Goal: Transaction & Acquisition: Purchase product/service

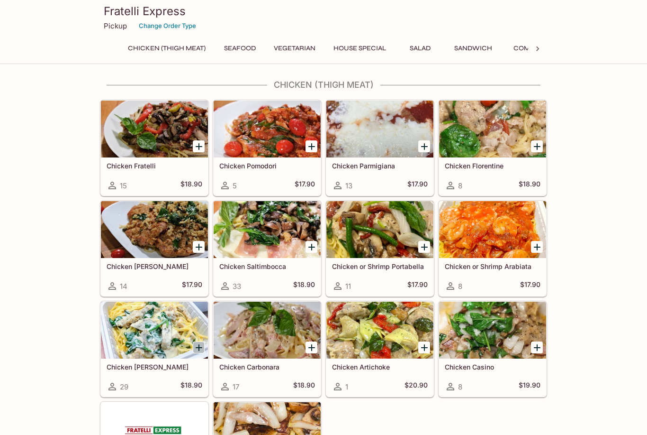
click at [199, 348] on icon "Add Chicken Alfredo" at bounding box center [199, 347] width 7 height 7
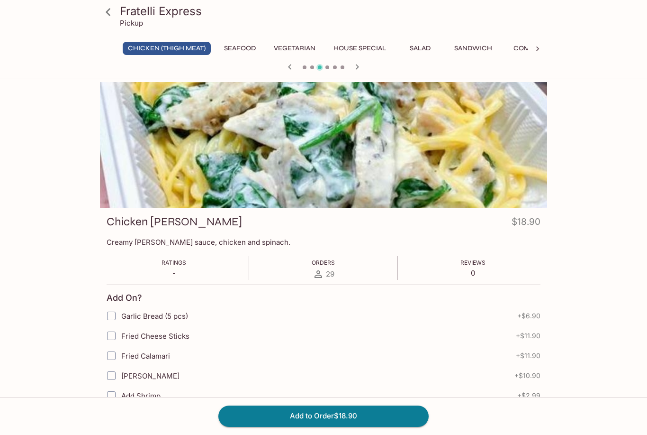
scroll to position [28, 0]
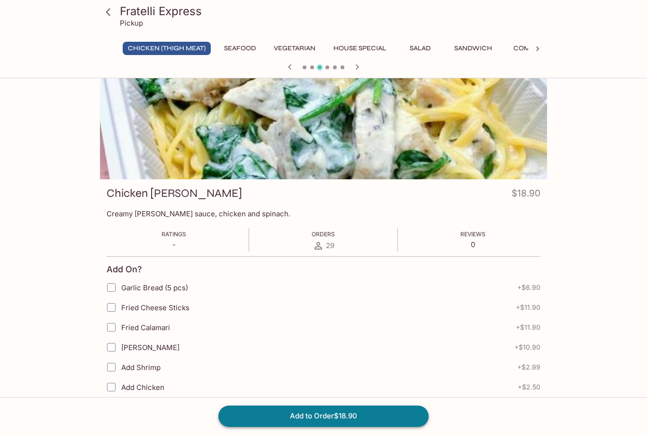
click at [268, 419] on button "Add to Order $18.90" at bounding box center [324, 415] width 210 height 21
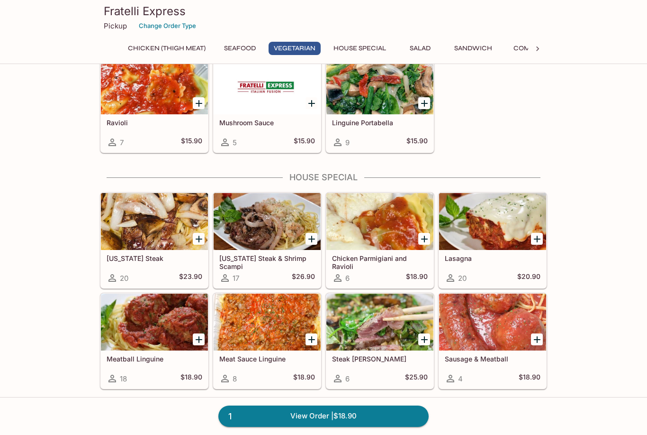
scroll to position [937, 0]
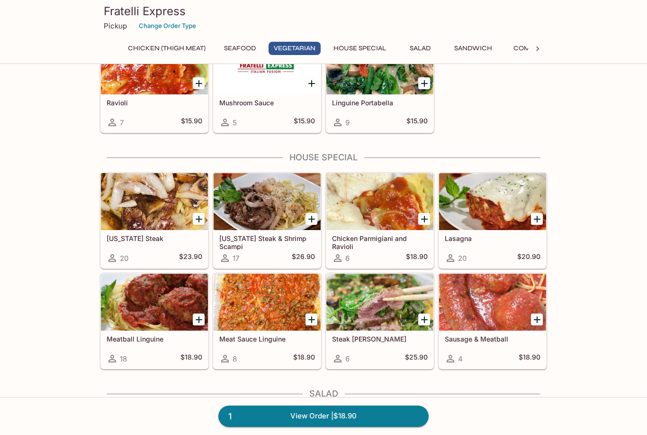
click at [537, 216] on icon "Add Lasagna" at bounding box center [537, 218] width 11 height 11
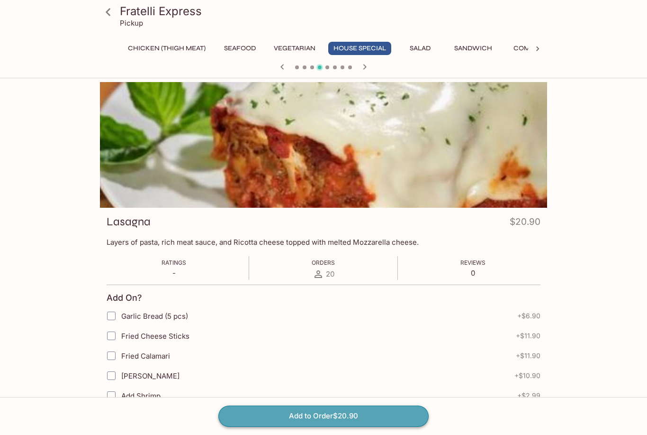
click at [289, 426] on button "Add to Order $20.90" at bounding box center [324, 415] width 210 height 21
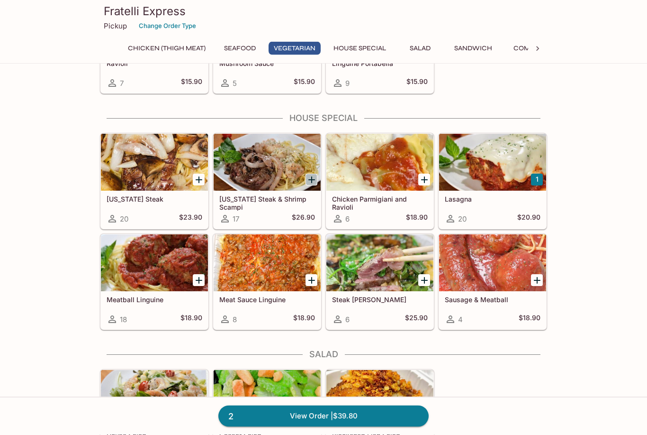
scroll to position [976, 0]
click at [313, 180] on icon "Add New York Steak & Shrimp Scampi" at bounding box center [312, 179] width 7 height 7
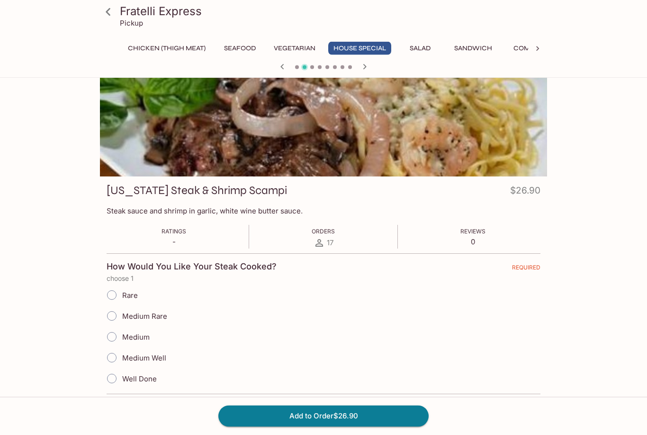
scroll to position [104, 0]
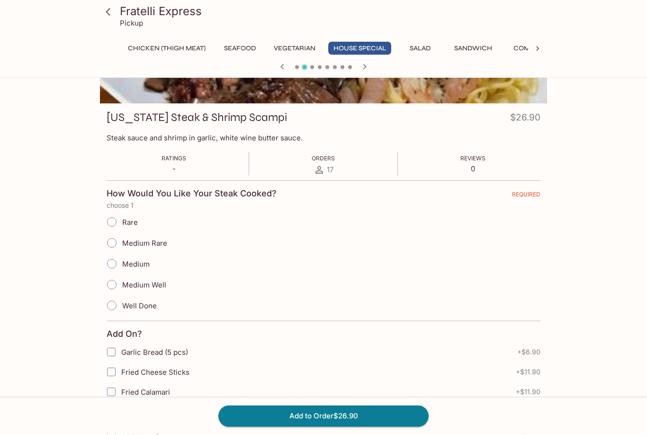
click at [137, 243] on span "Medium Rare" at bounding box center [144, 243] width 45 height 9
click at [122, 243] on input "Medium Rare" at bounding box center [112, 243] width 20 height 20
radio input "true"
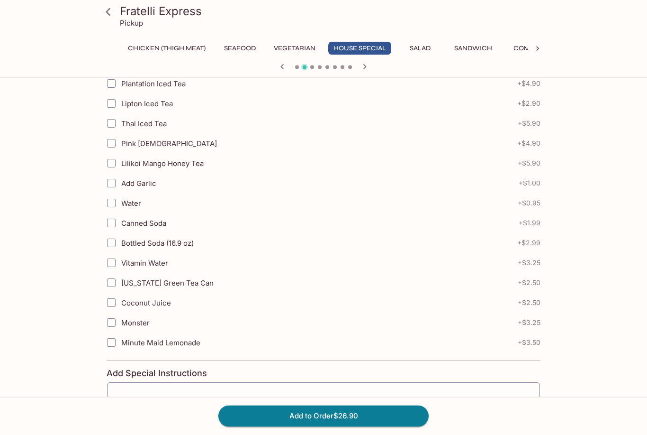
scroll to position [709, 0]
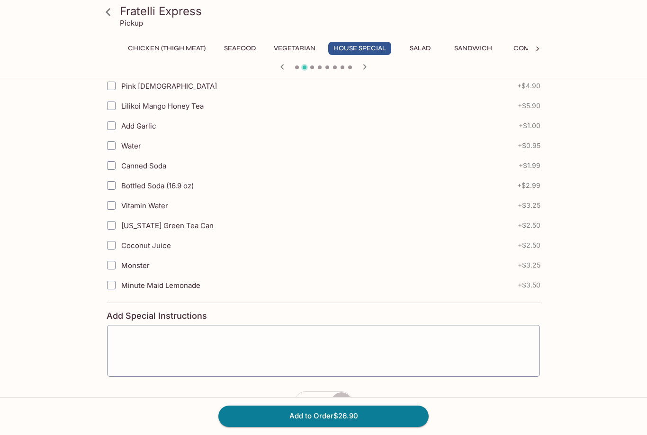
click at [341, 409] on button "button" at bounding box center [342, 403] width 22 height 22
click at [320, 426] on button "Add to Order $53.80" at bounding box center [324, 415] width 210 height 21
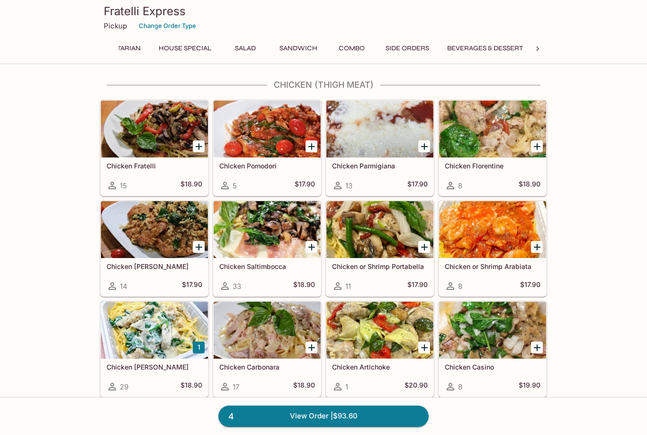
scroll to position [0, 178]
click at [429, 45] on button "Side Orders" at bounding box center [408, 48] width 54 height 13
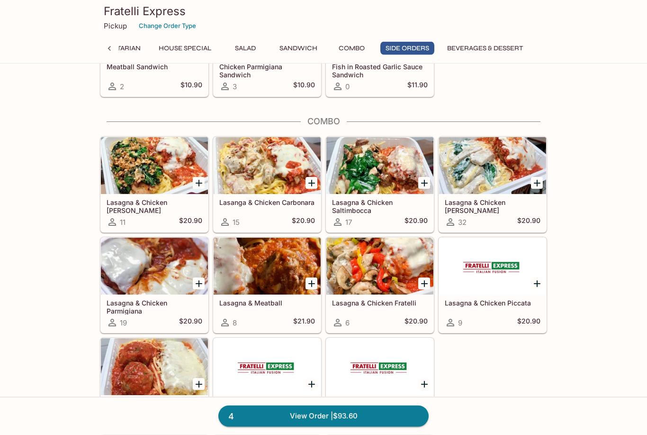
scroll to position [1852, 0]
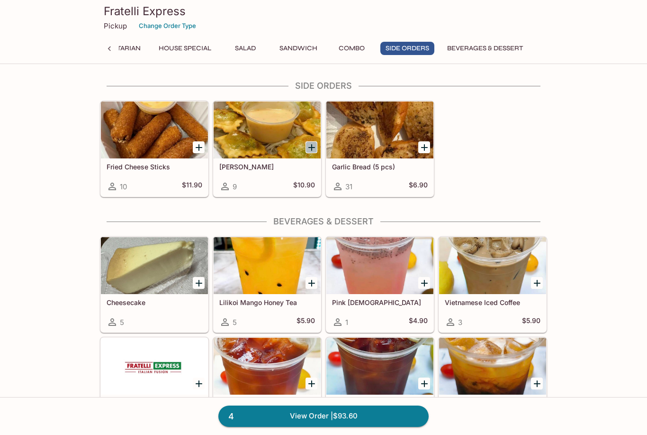
click at [311, 149] on icon "Add Fried Ravioli" at bounding box center [311, 147] width 11 height 11
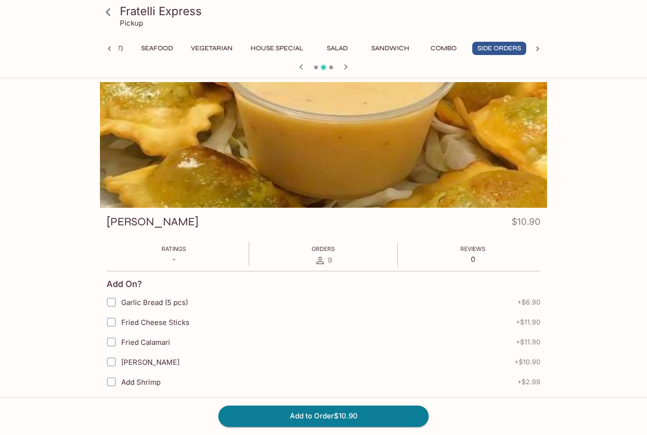
scroll to position [0, 83]
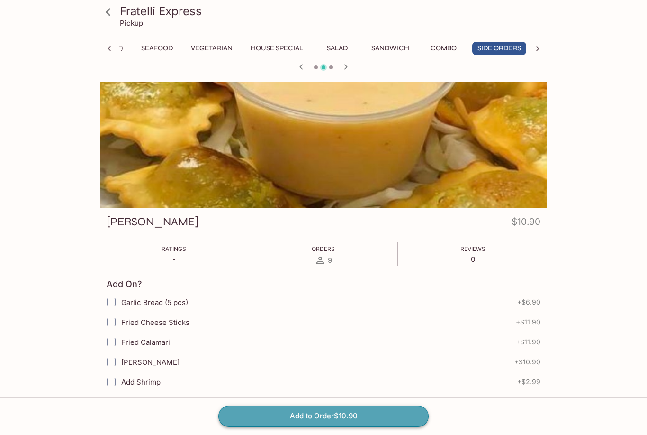
click at [258, 426] on button "Add to Order $10.90" at bounding box center [324, 415] width 210 height 21
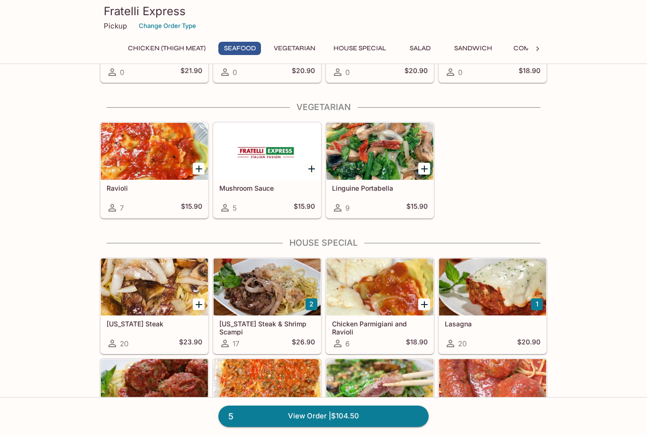
scroll to position [874, 0]
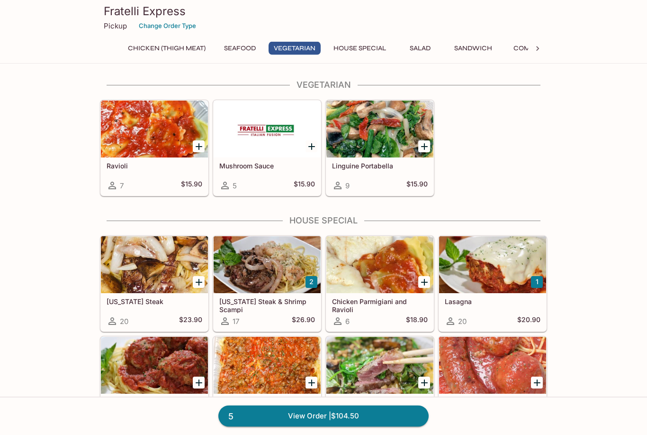
click at [404, 364] on div at bounding box center [380, 365] width 107 height 57
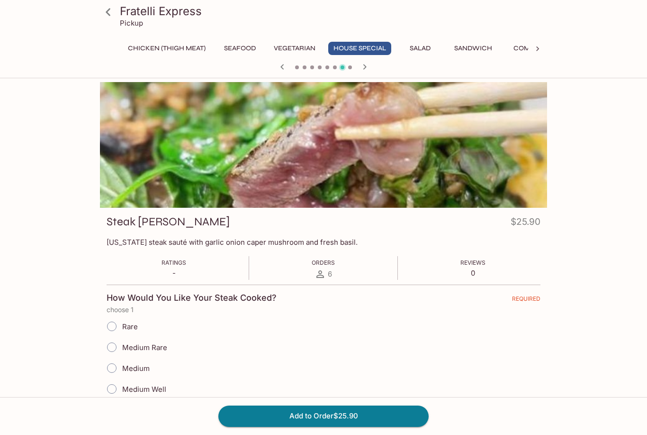
click at [110, 18] on icon at bounding box center [108, 12] width 17 height 17
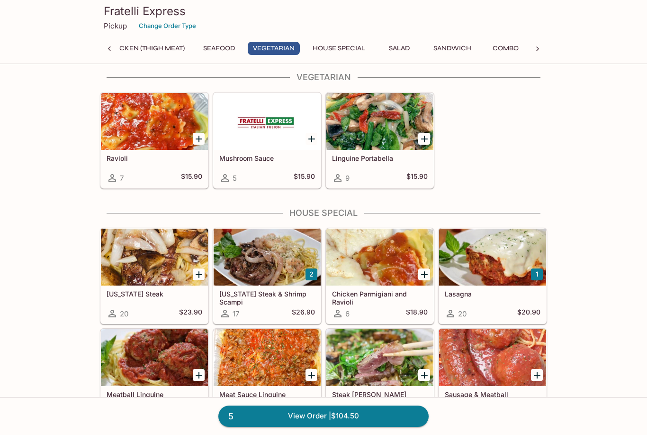
scroll to position [881, 0]
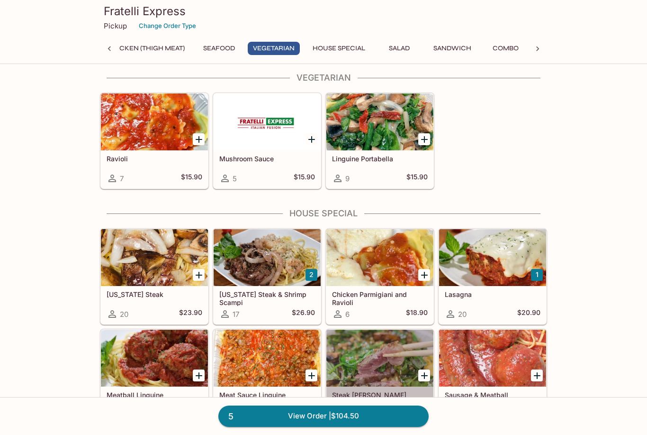
click at [396, 339] on div at bounding box center [380, 357] width 107 height 57
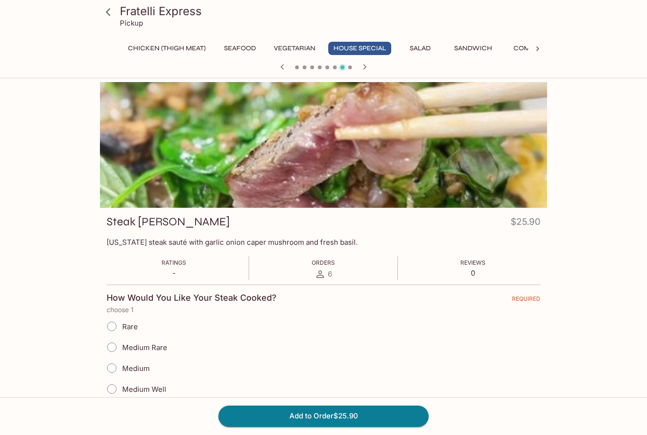
click at [157, 350] on span "Medium Rare" at bounding box center [144, 347] width 45 height 9
click at [122, 350] on input "Medium Rare" at bounding box center [112, 347] width 20 height 20
radio input "true"
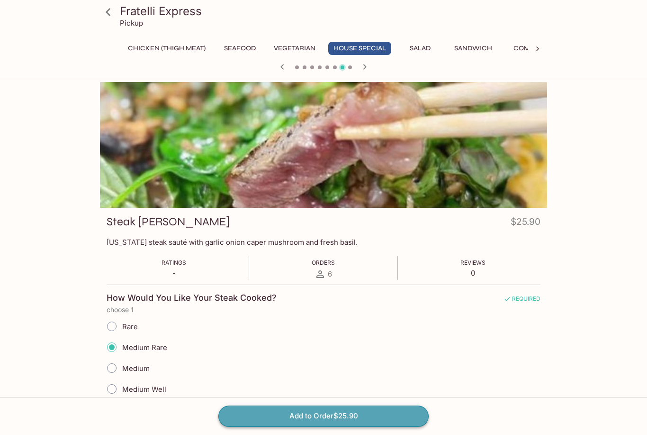
click at [229, 426] on button "Add to Order $25.90" at bounding box center [324, 415] width 210 height 21
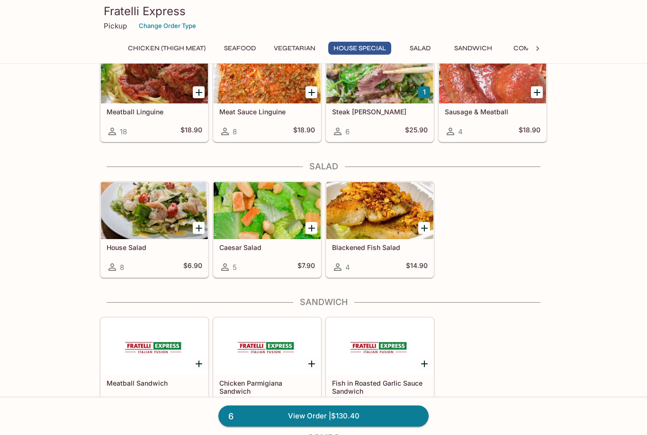
scroll to position [1172, 0]
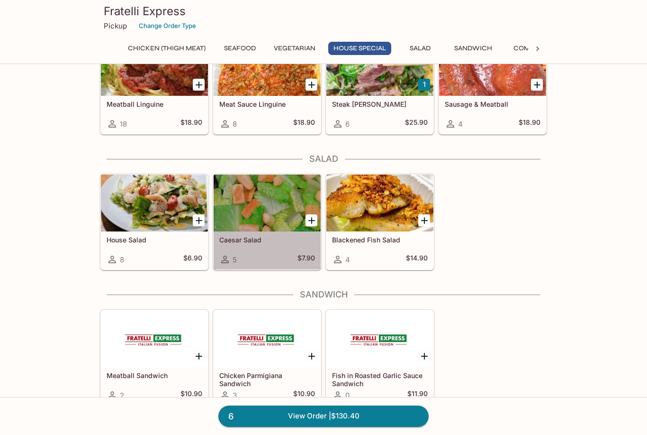
click at [276, 206] on div at bounding box center [267, 202] width 107 height 57
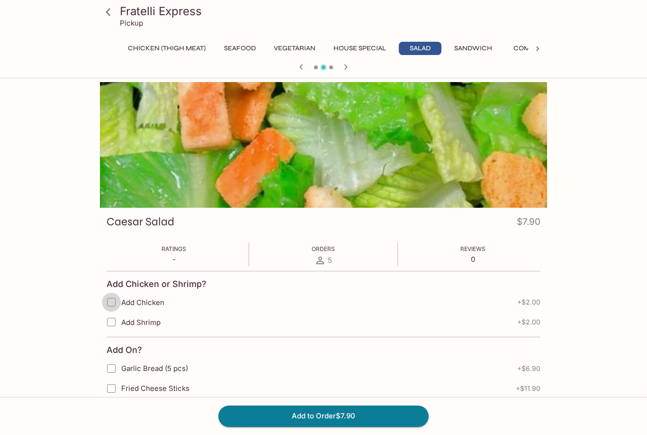
click at [113, 301] on input "Add Chicken" at bounding box center [111, 301] width 19 height 19
checkbox input "true"
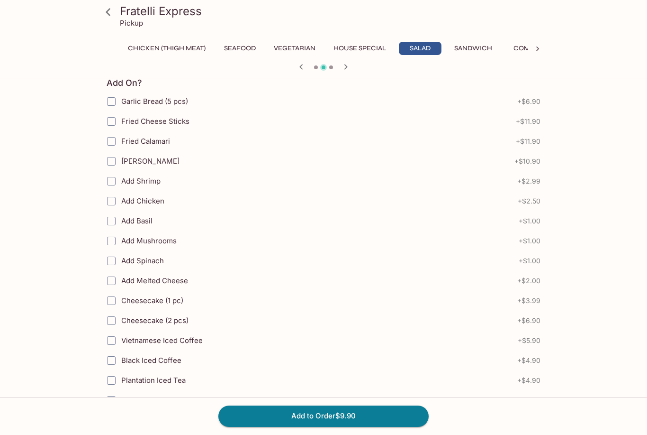
scroll to position [325, 0]
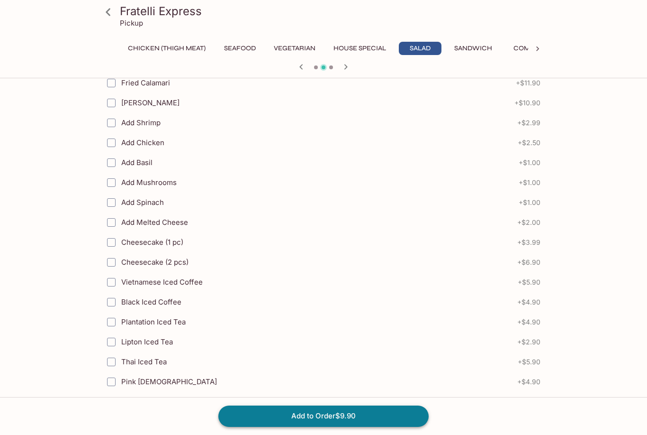
click at [269, 426] on button "Add to Order $9.90" at bounding box center [324, 415] width 210 height 21
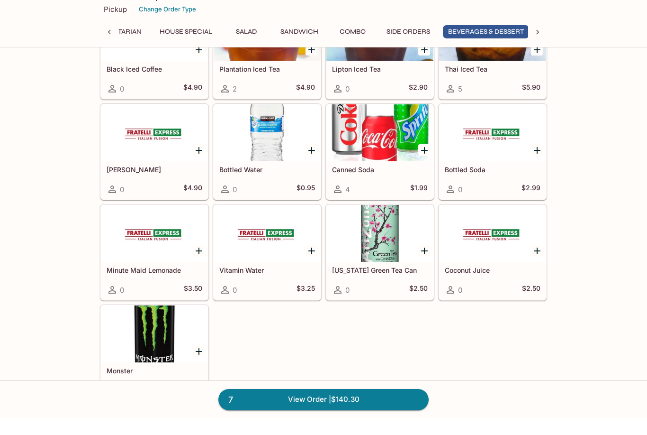
scroll to position [0, 178]
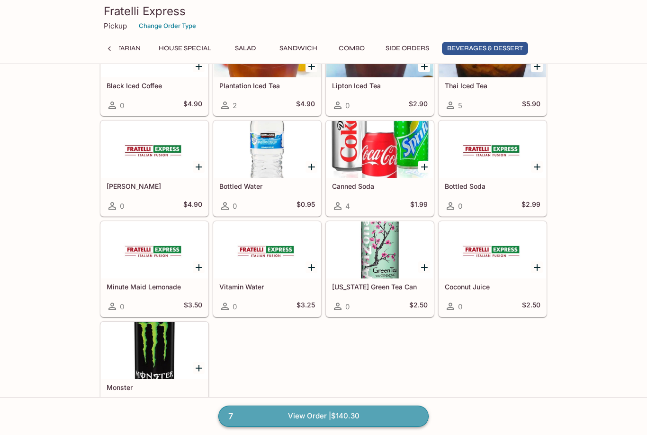
click at [326, 426] on link "7 View Order | $140.30" at bounding box center [324, 415] width 210 height 21
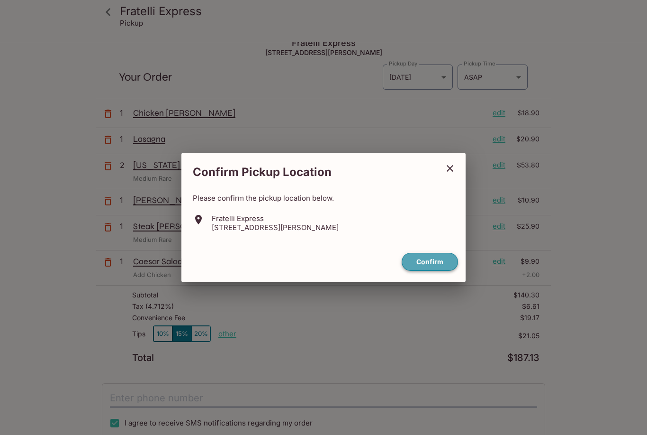
click at [424, 271] on button "Confirm" at bounding box center [430, 262] width 56 height 18
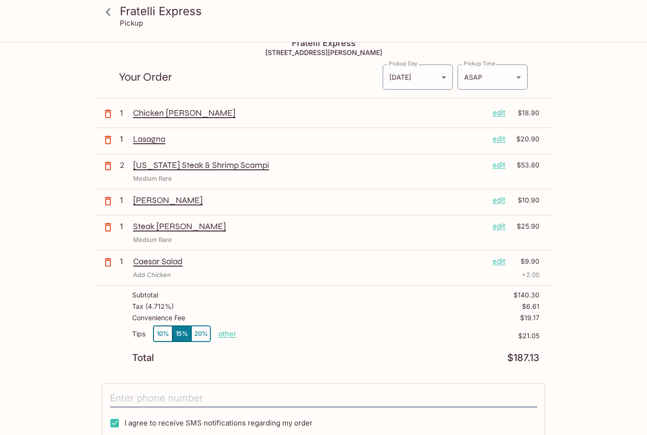
click at [202, 334] on button "20%" at bounding box center [200, 334] width 19 height 16
click at [192, 396] on input "tel" at bounding box center [324, 398] width 428 height 18
type input "[PHONE_NUMBER]"
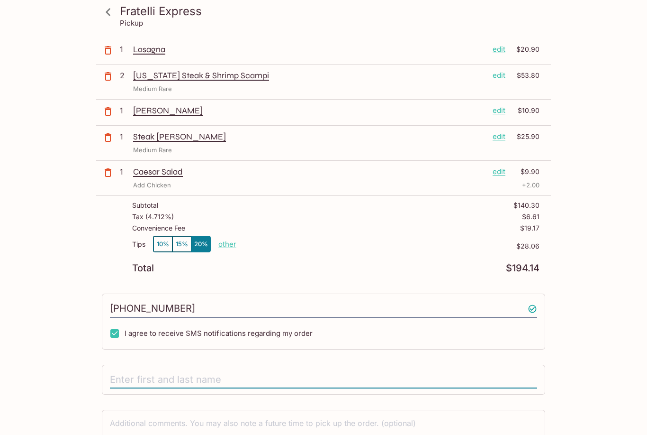
scroll to position [101, 0]
click at [329, 371] on input "text" at bounding box center [324, 380] width 428 height 18
type input "[PERSON_NAME]"
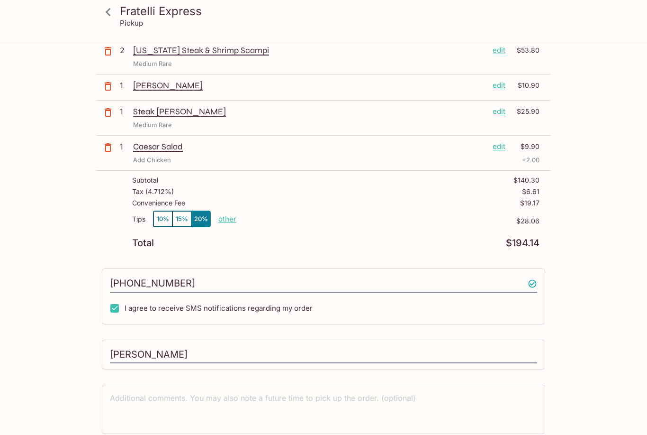
scroll to position [160, 0]
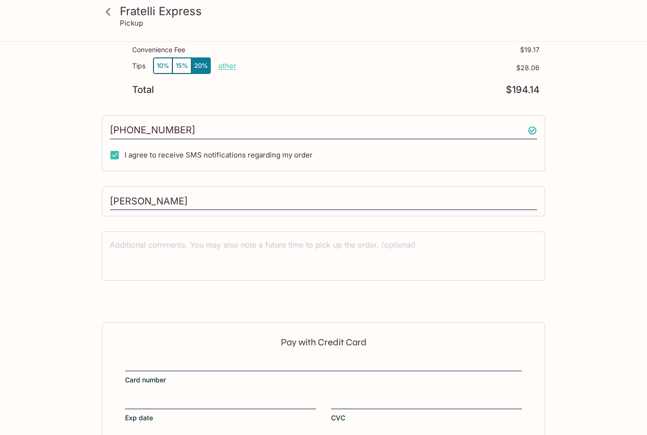
scroll to position [302, 0]
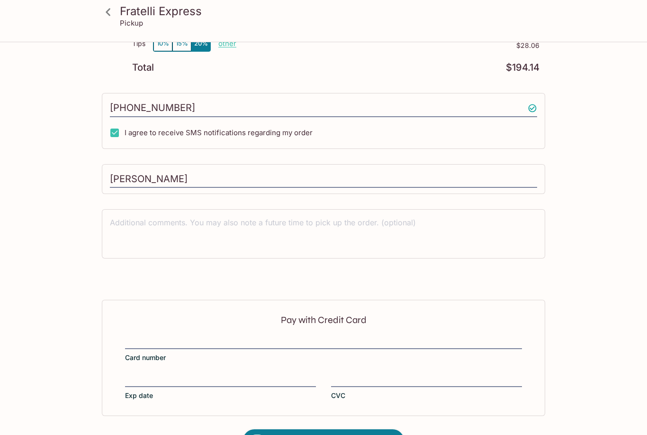
click at [374, 374] on div at bounding box center [426, 380] width 191 height 13
click at [374, 374] on input "CVC" at bounding box center [426, 374] width 191 height 0
click at [419, 405] on div "Pay with Credit Card Card number Exp date CVC" at bounding box center [324, 358] width 444 height 116
click at [377, 434] on button "7 Place Order | $194.14" at bounding box center [323, 441] width 161 height 24
